Goal: Task Accomplishment & Management: Complete application form

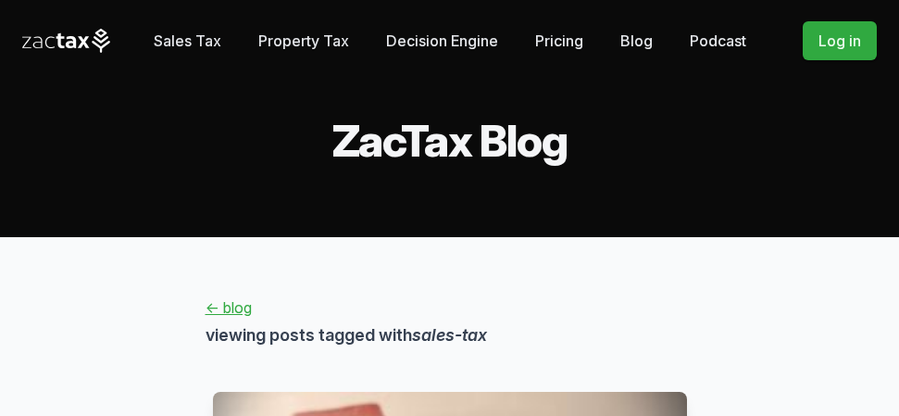
click at [196, 35] on link "Sales Tax" at bounding box center [188, 40] width 68 height 37
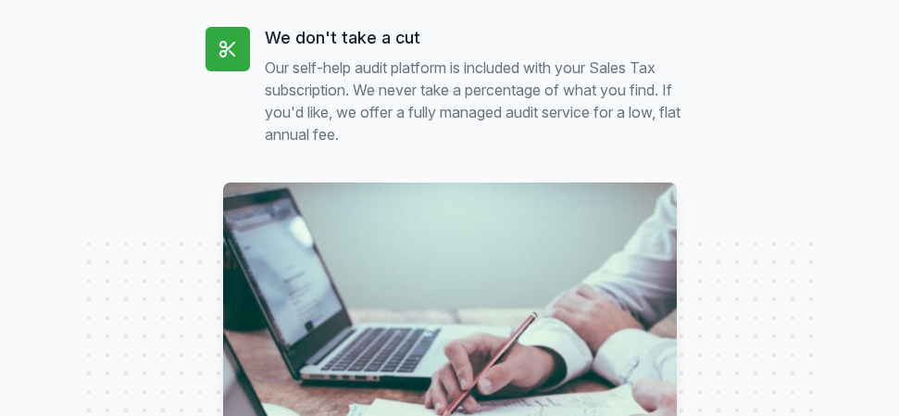
scroll to position [1944, 0]
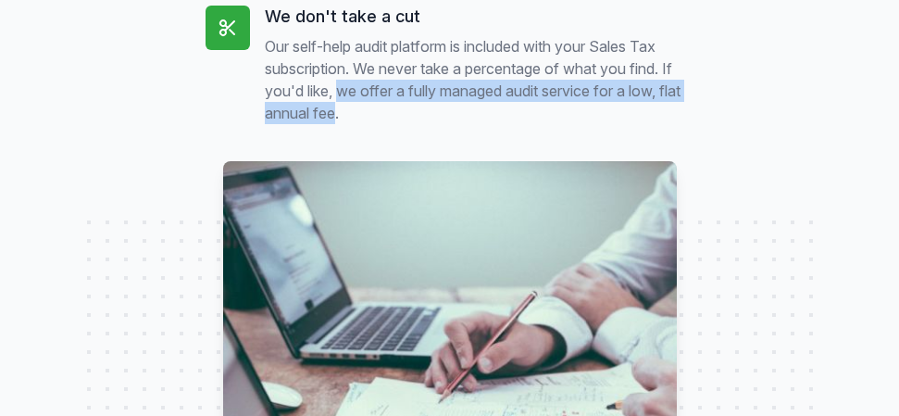
drag, startPoint x: 340, startPoint y: 115, endPoint x: 364, endPoint y: 137, distance: 32.7
click at [364, 124] on p "Our self-help audit platform is included with your Sales Tax subscription. We n…" at bounding box center [479, 79] width 429 height 89
copy p "we offer a fully managed audit service for a low, flat annual fee"
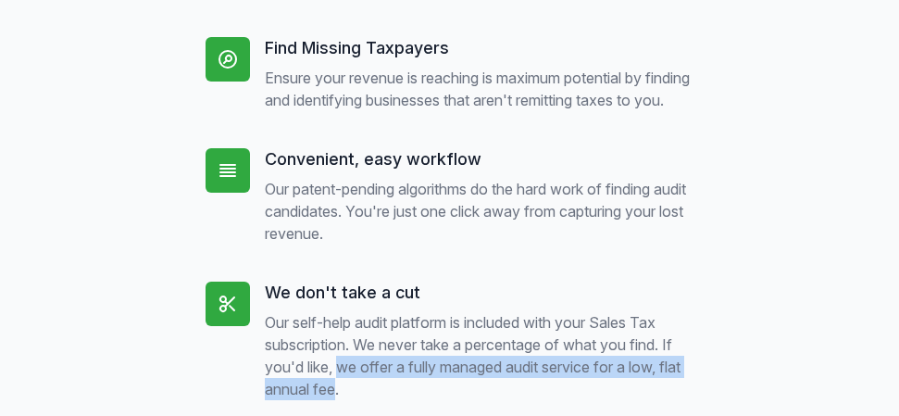
scroll to position [1666, 0]
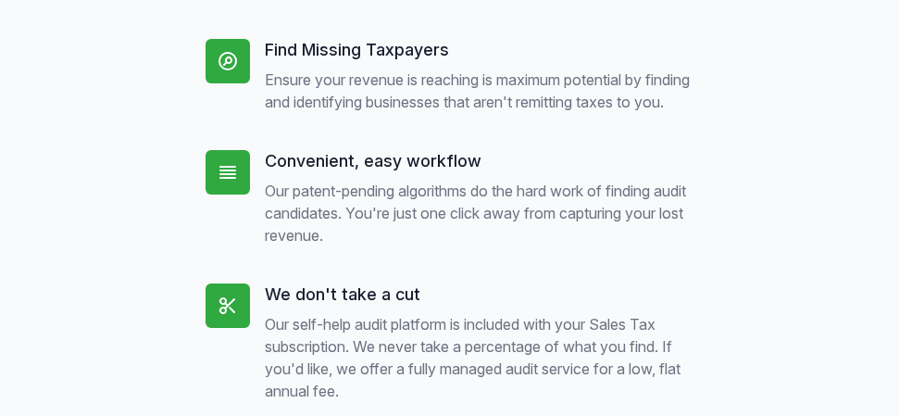
click at [235, 317] on icon at bounding box center [228, 305] width 22 height 22
click at [234, 183] on icon at bounding box center [228, 172] width 22 height 22
click at [233, 68] on icon at bounding box center [227, 61] width 17 height 17
click at [466, 97] on p "Ensure your revenue is reaching is maximum potential by finding and identifying…" at bounding box center [479, 90] width 429 height 44
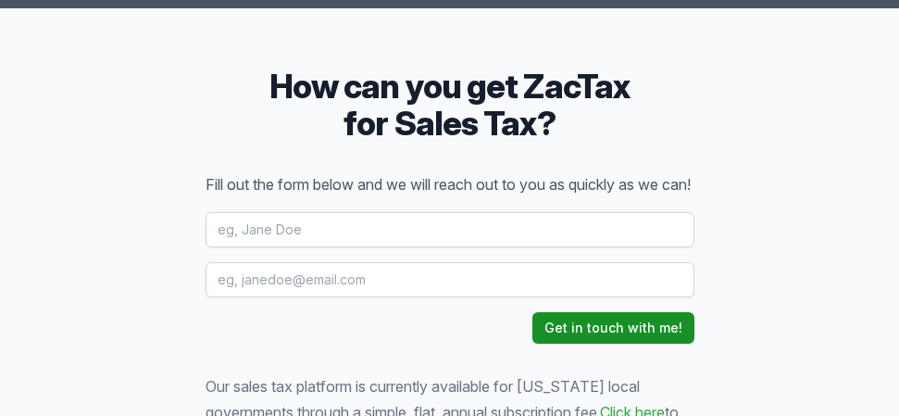
scroll to position [3887, 0]
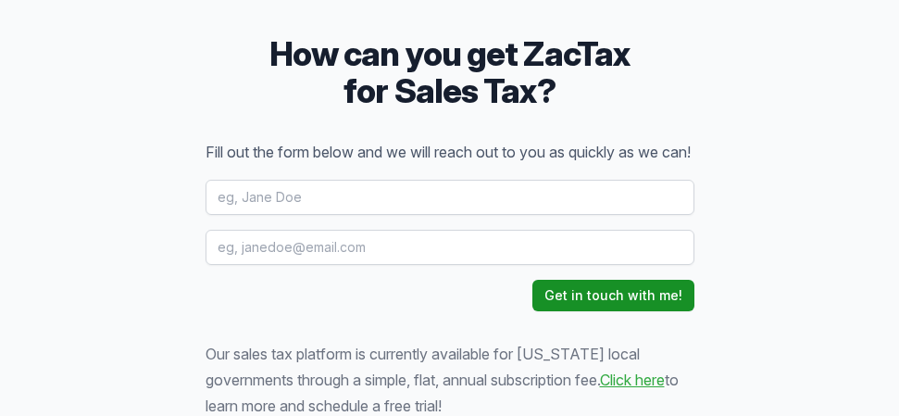
click at [246, 215] on input "text" at bounding box center [449, 197] width 489 height 35
type input "[PERSON_NAME]"
type input "[EMAIL_ADDRESS][DOMAIN_NAME]"
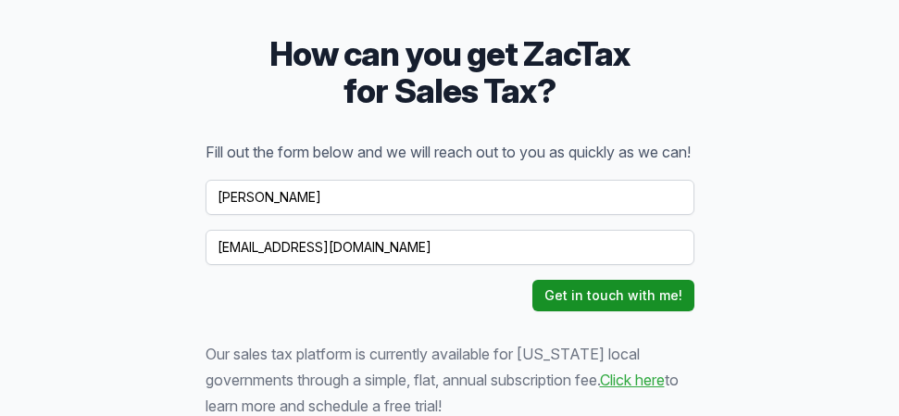
click at [613, 311] on button "Get in touch with me!" at bounding box center [613, 295] width 162 height 31
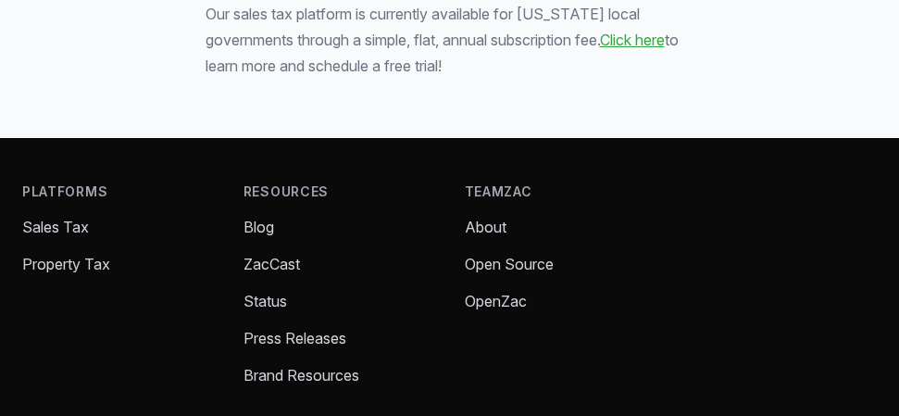
scroll to position [3978, 0]
